Goal: Task Accomplishment & Management: Use online tool/utility

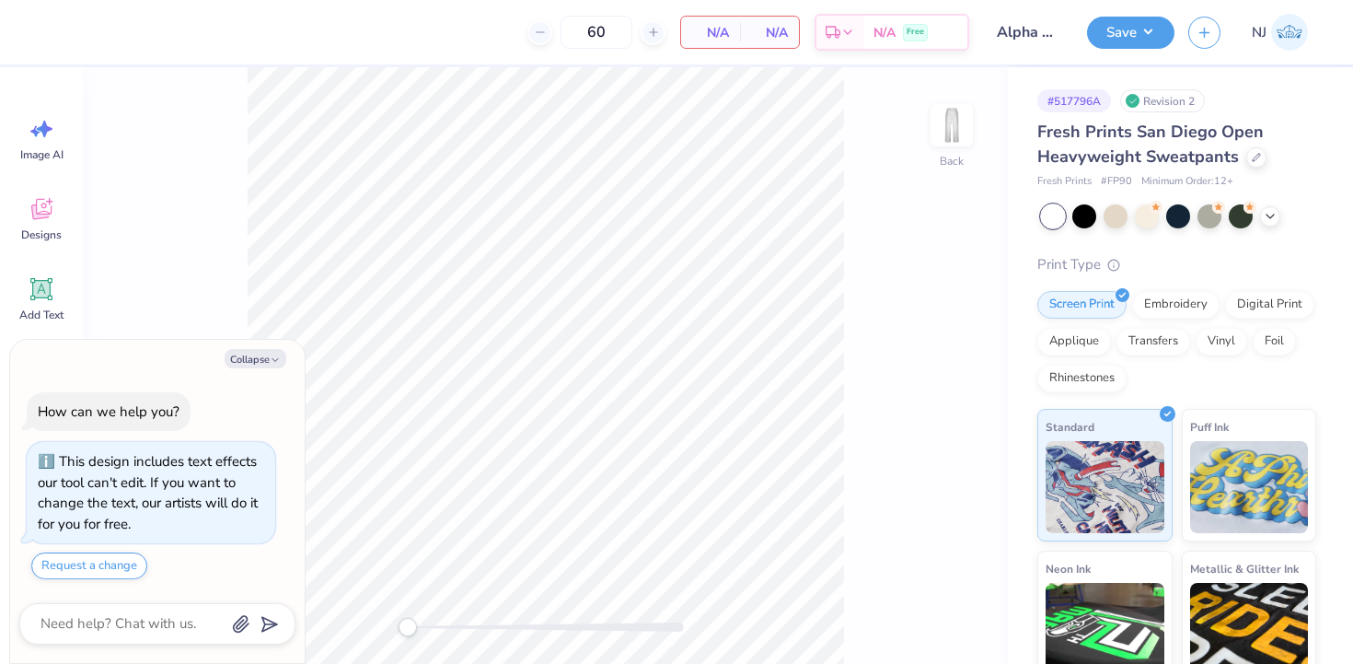
scroll to position [52, 0]
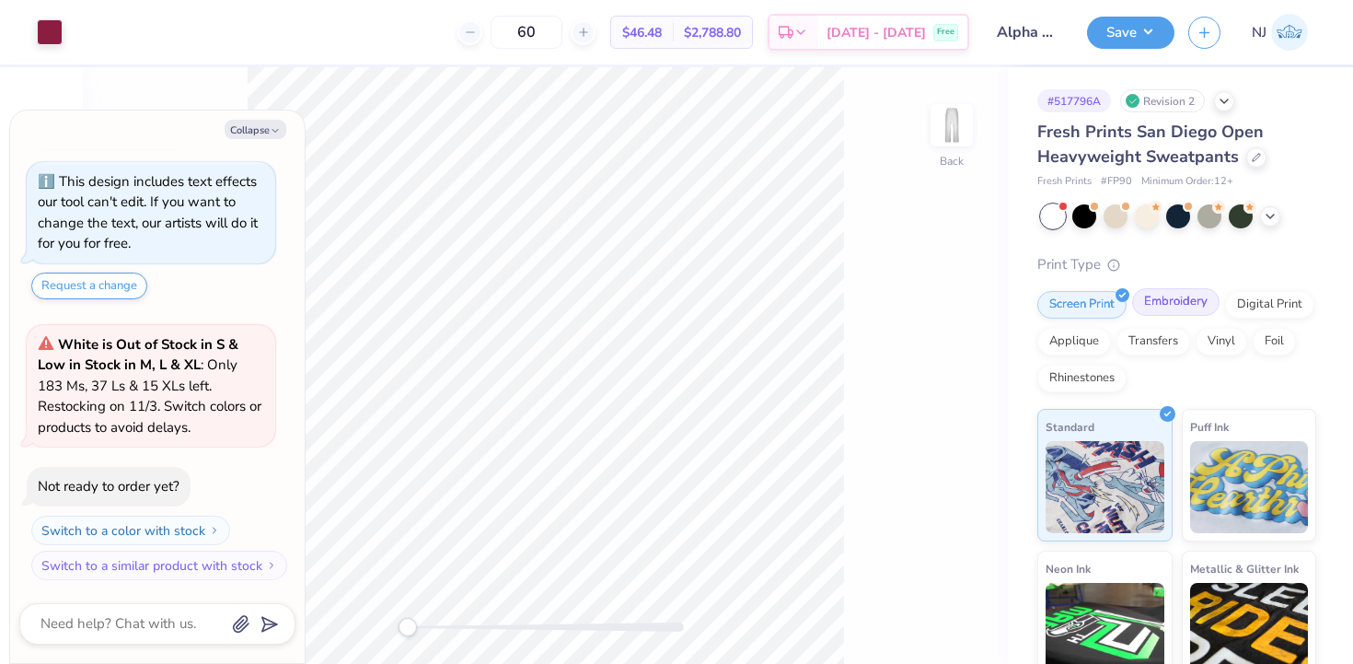
click at [1175, 309] on div "Embroidery" at bounding box center [1175, 302] width 87 height 28
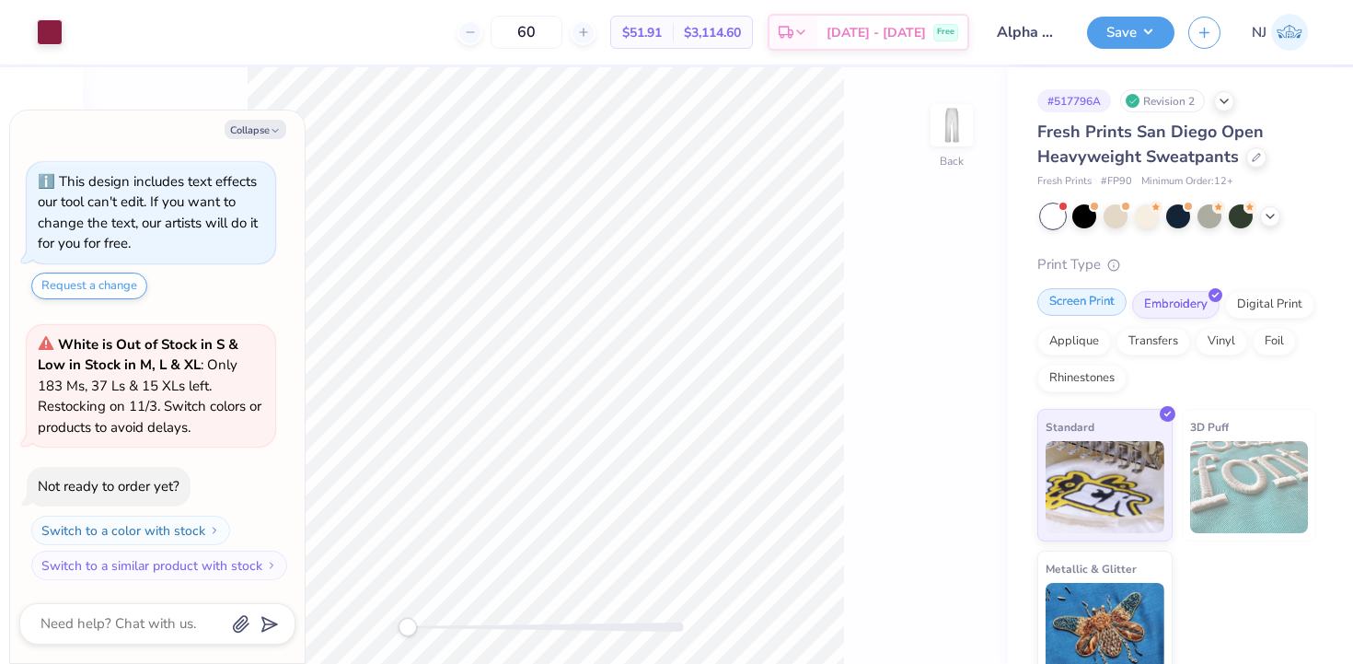
scroll to position [19, 0]
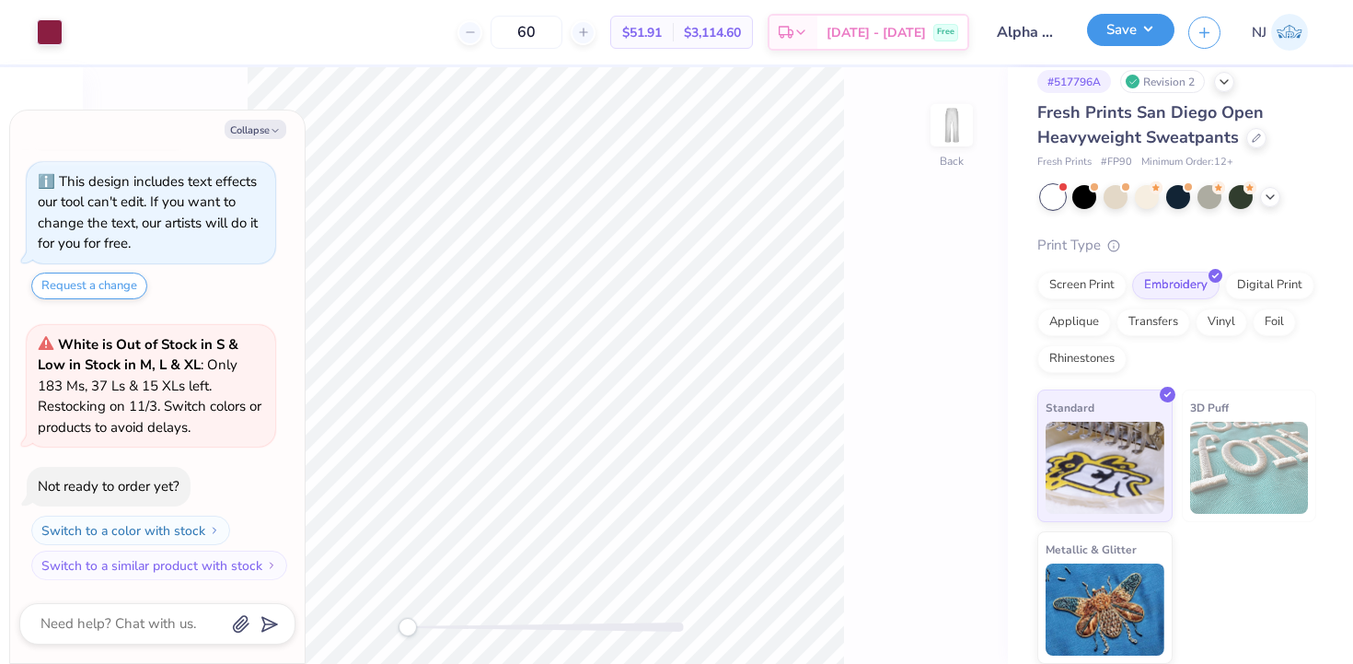
click at [1105, 40] on button "Save" at bounding box center [1130, 30] width 87 height 32
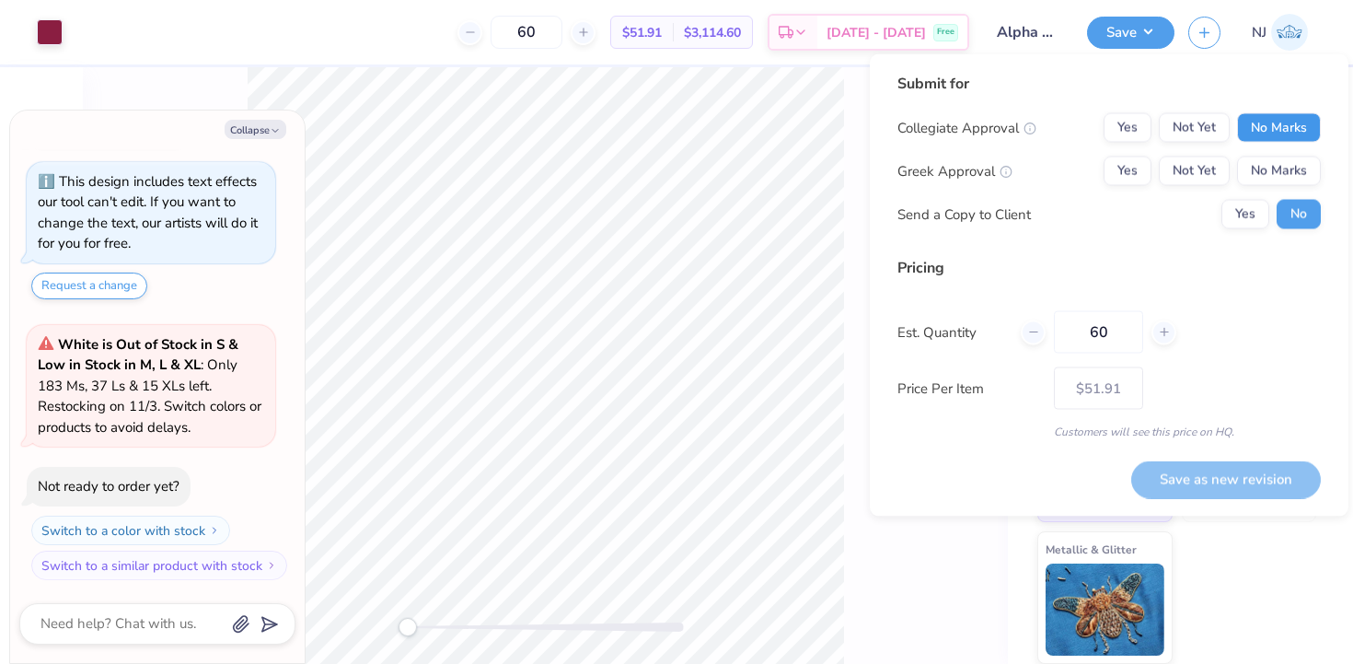
click at [1267, 122] on button "No Marks" at bounding box center [1279, 127] width 84 height 29
click at [1135, 175] on button "Yes" at bounding box center [1128, 170] width 48 height 29
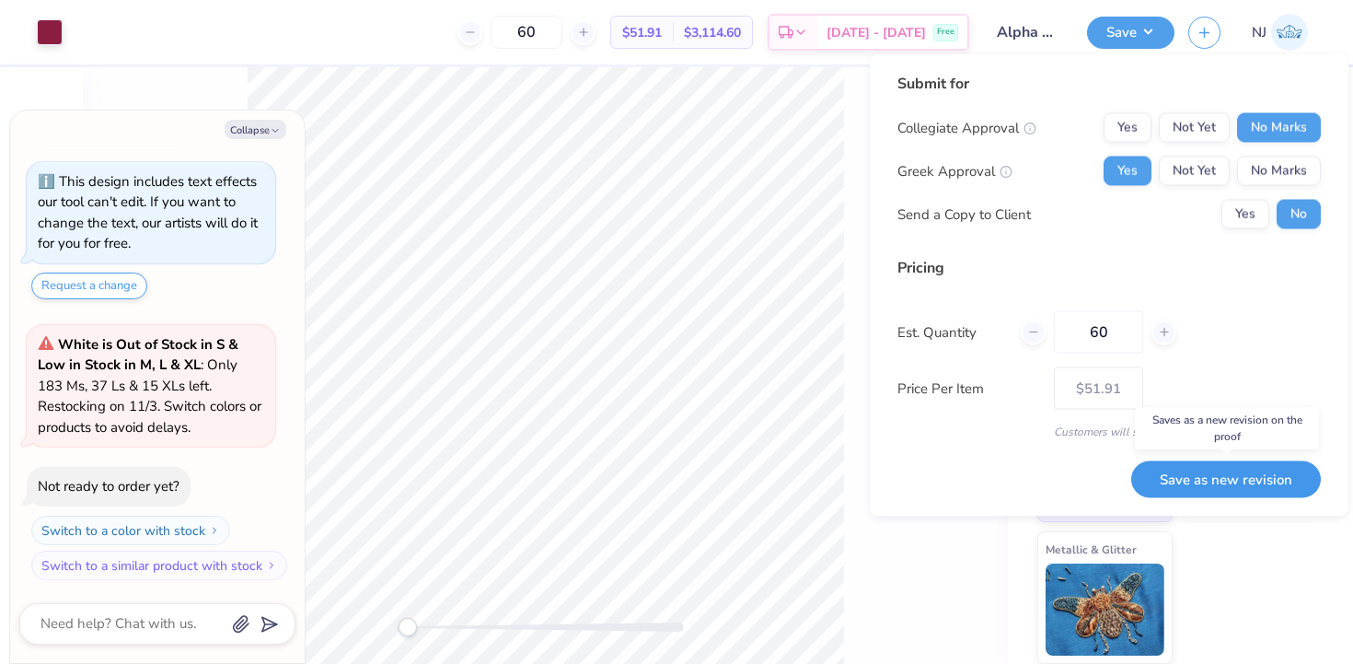
click at [1187, 476] on button "Save as new revision" at bounding box center [1226, 479] width 190 height 38
type textarea "x"
type input "– –"
type textarea "x"
type input "$51.91"
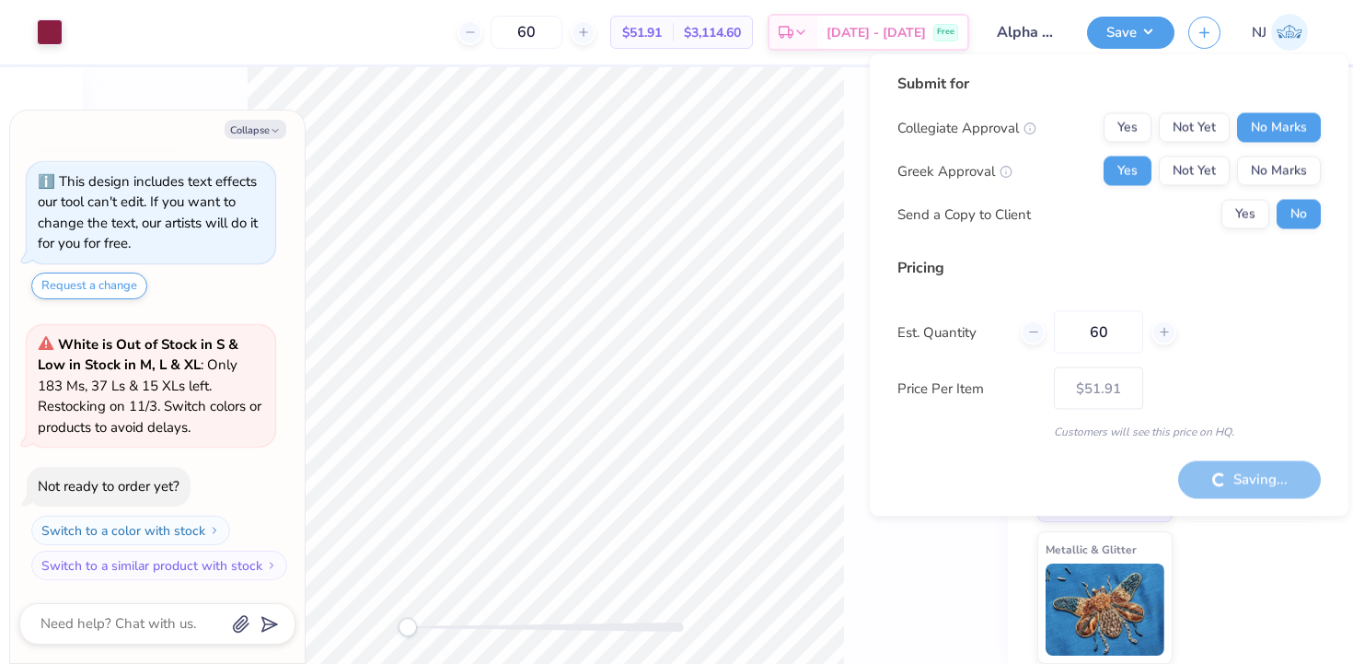
type textarea "x"
type input "– –"
type textarea "x"
type input "$51.91"
